Goal: Information Seeking & Learning: Learn about a topic

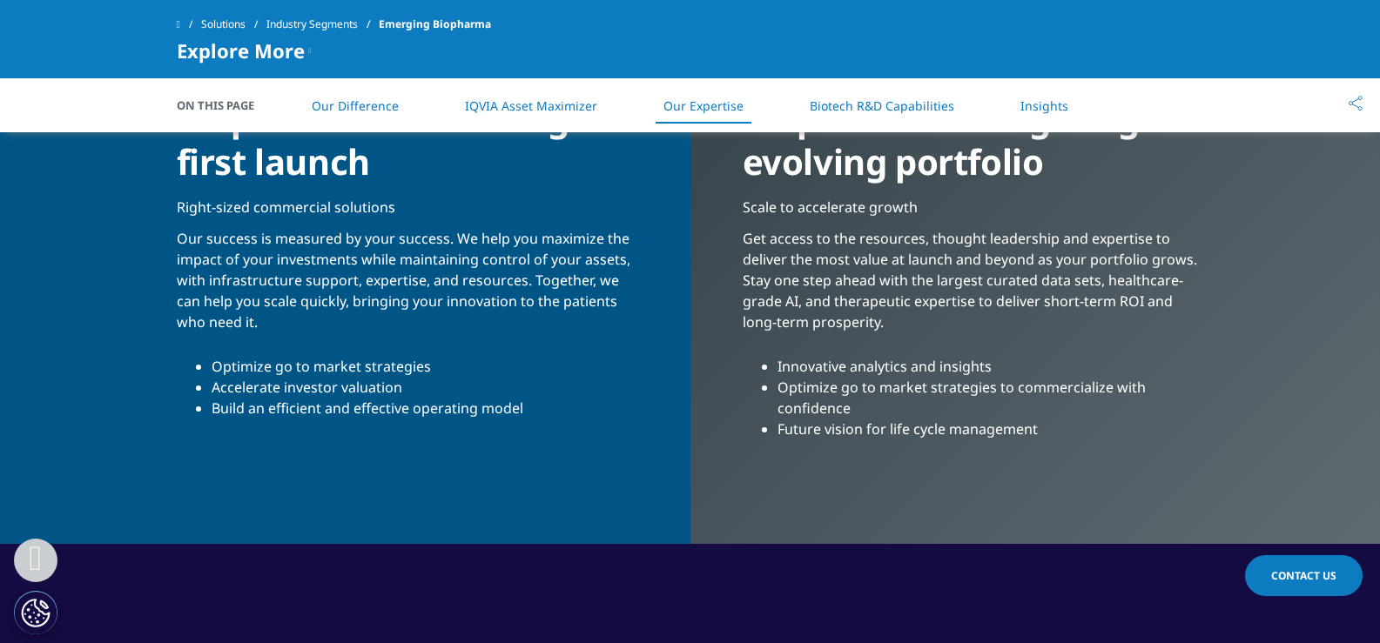
scroll to position [3134, 0]
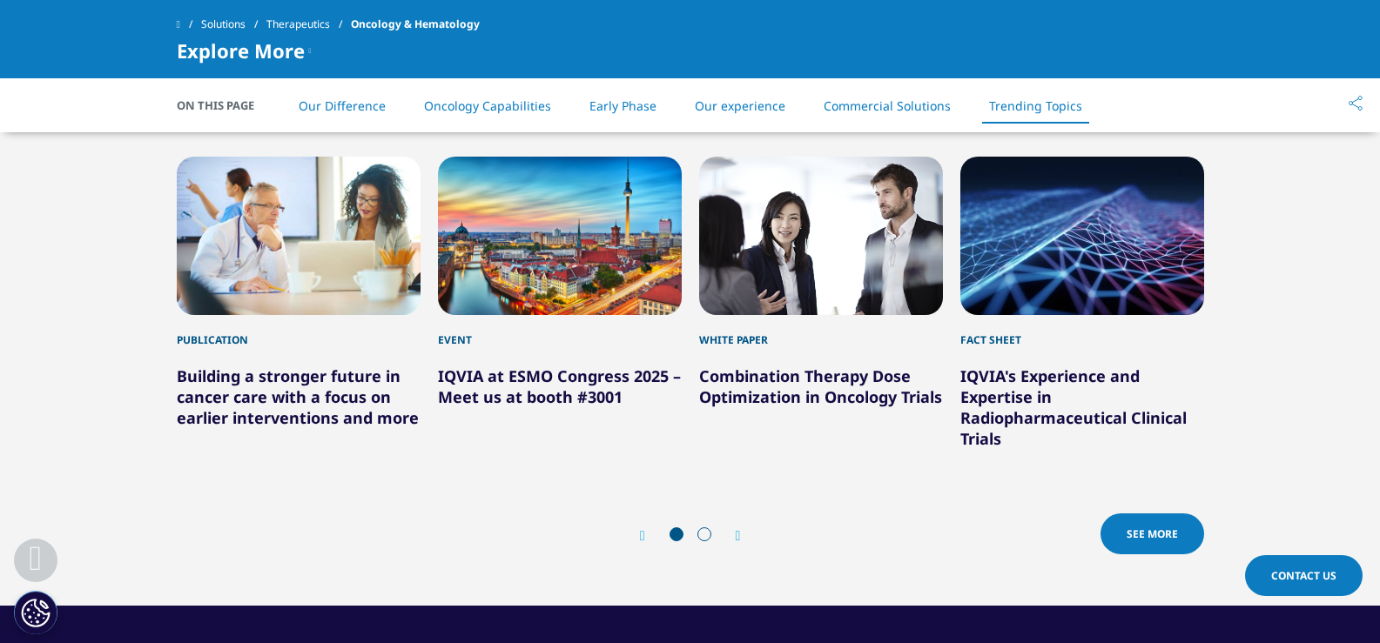
scroll to position [4178, 0]
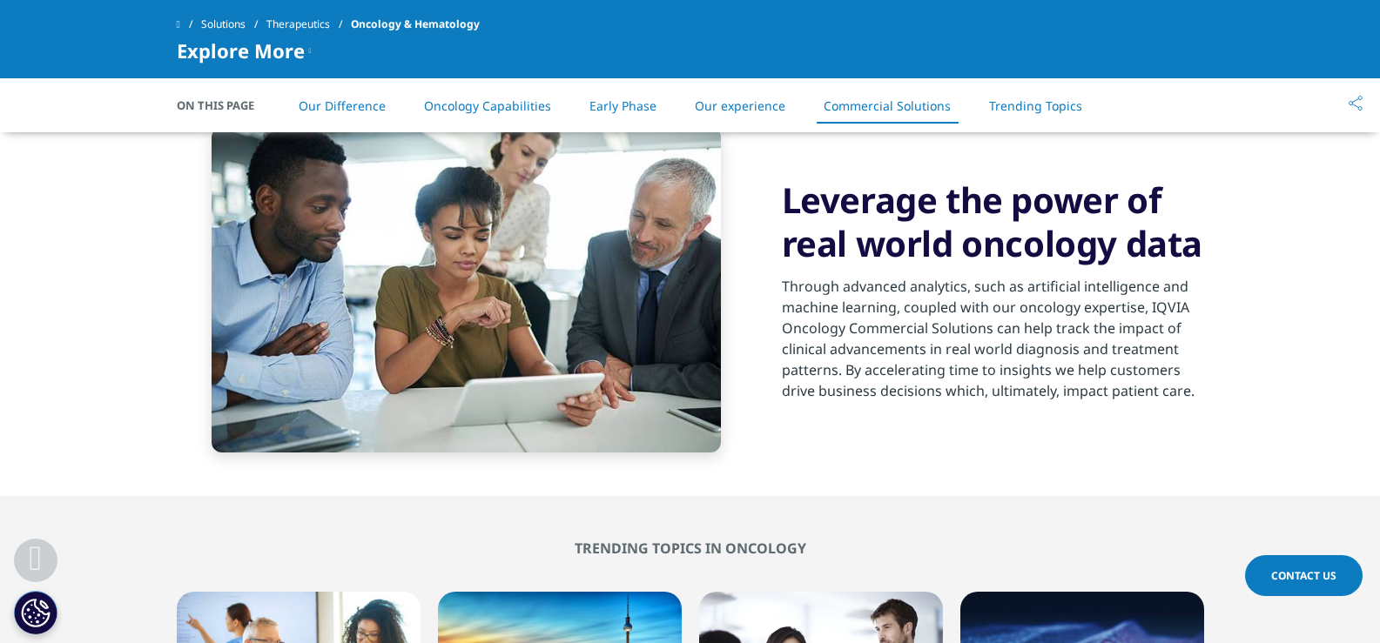
click at [191, 22] on link at bounding box center [189, 24] width 24 height 31
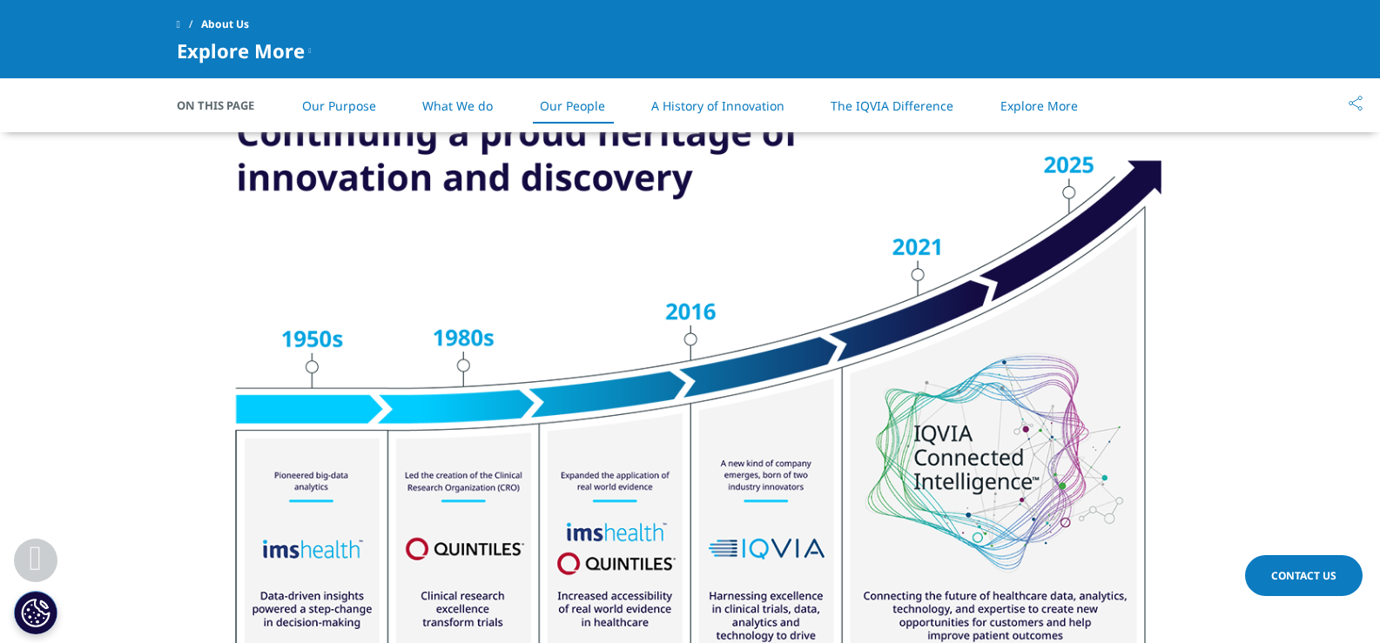
scroll to position [1900, 0]
